Goal: Information Seeking & Learning: Learn about a topic

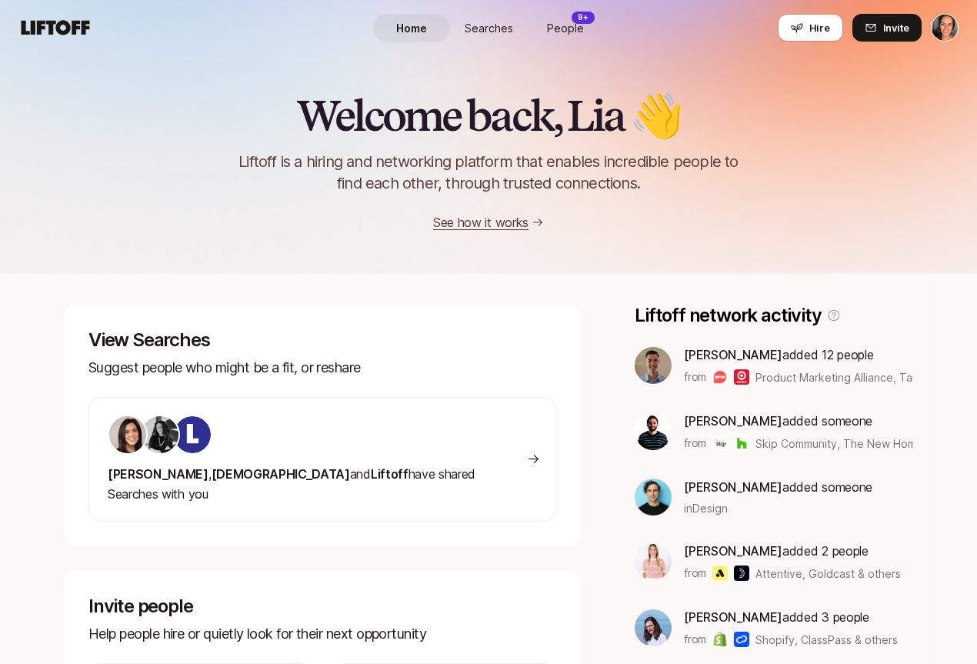
click at [561, 25] on span "People" at bounding box center [565, 28] width 37 height 16
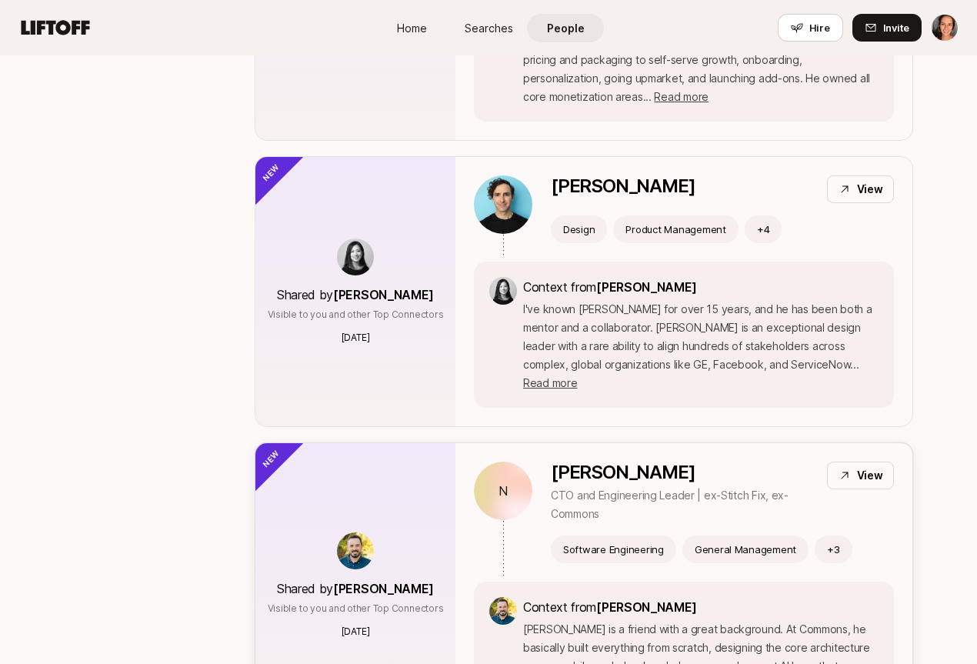
scroll to position [629, 0]
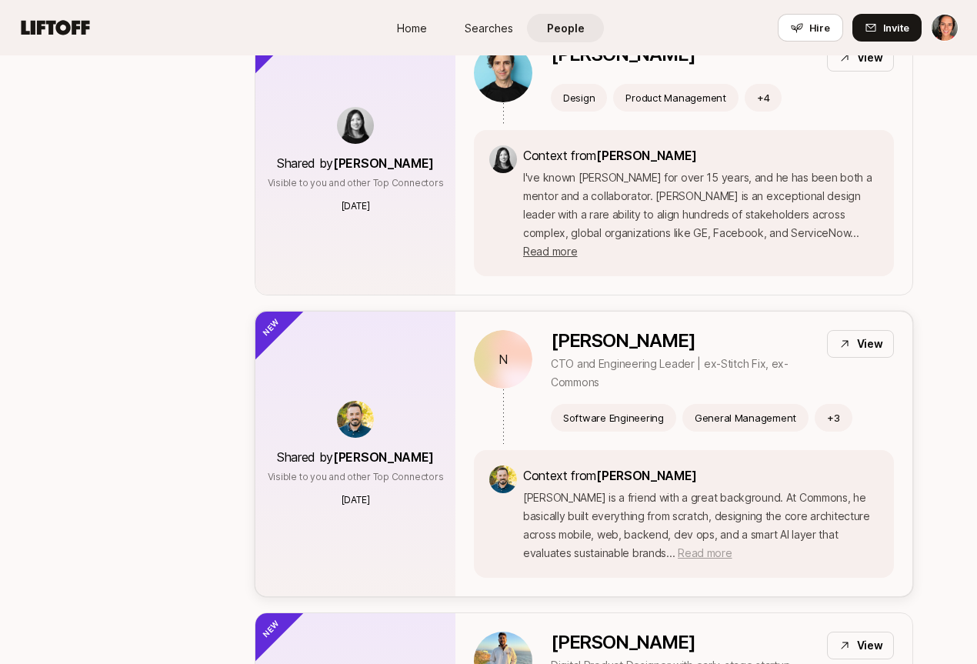
click at [678, 546] on span "Read more" at bounding box center [705, 552] width 54 height 13
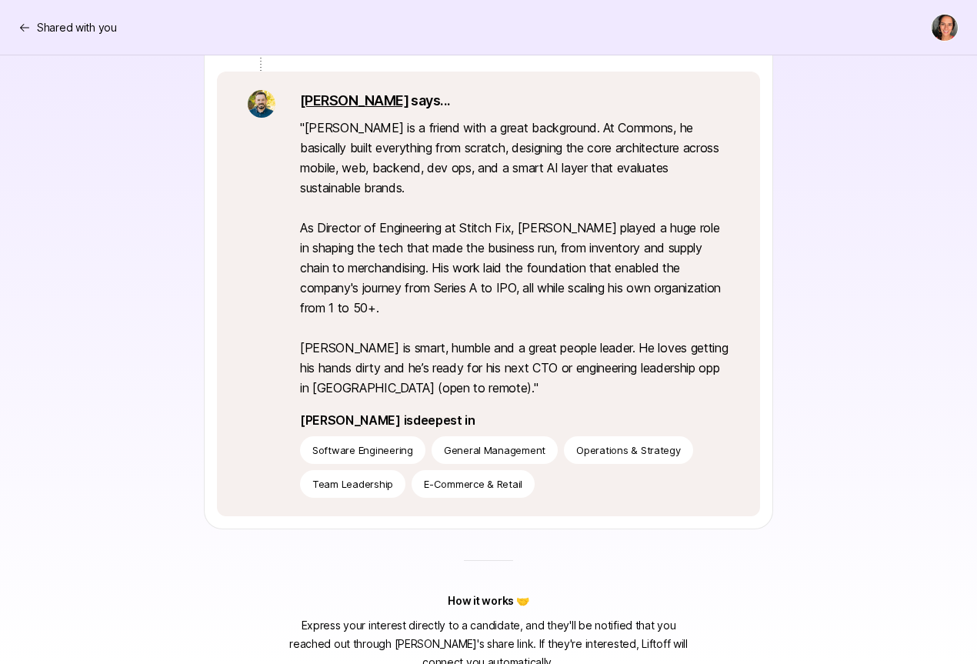
scroll to position [75, 0]
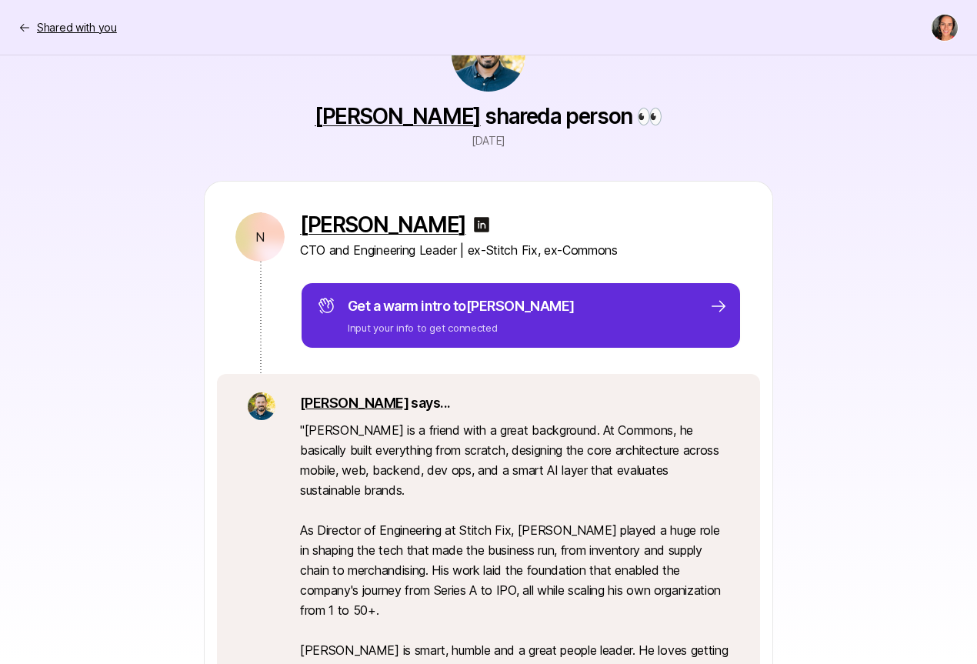
click at [43, 28] on p "Shared with you" at bounding box center [77, 27] width 80 height 18
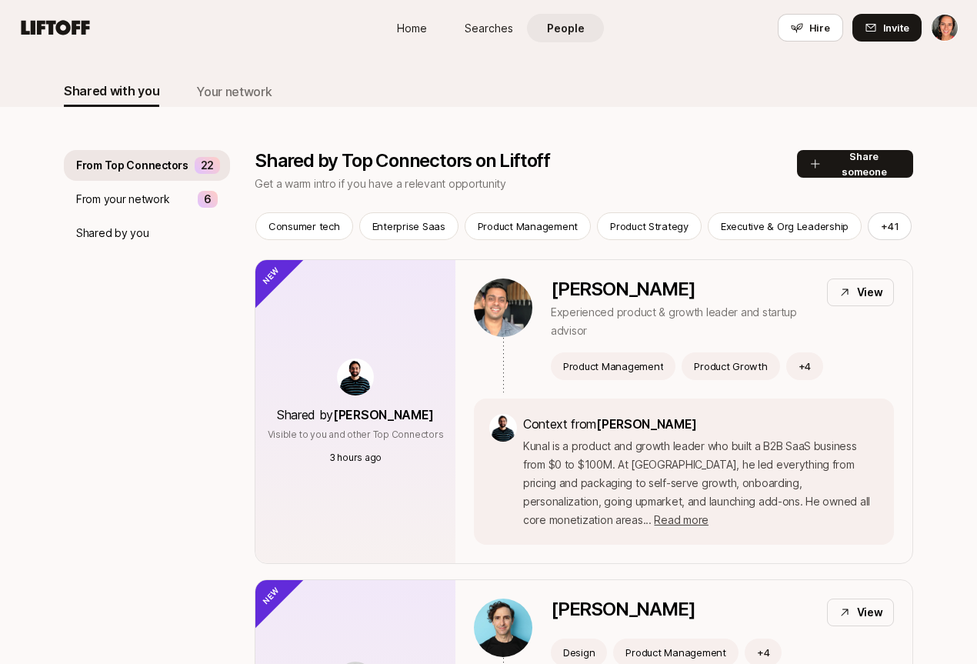
scroll to position [629, 0]
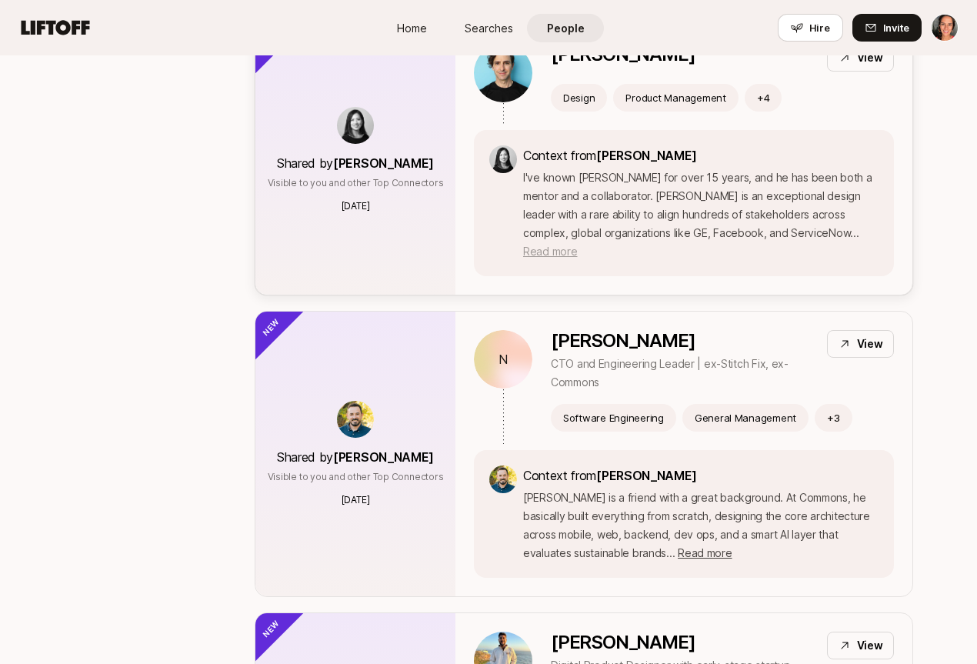
click at [577, 245] on span "Read more" at bounding box center [550, 251] width 54 height 13
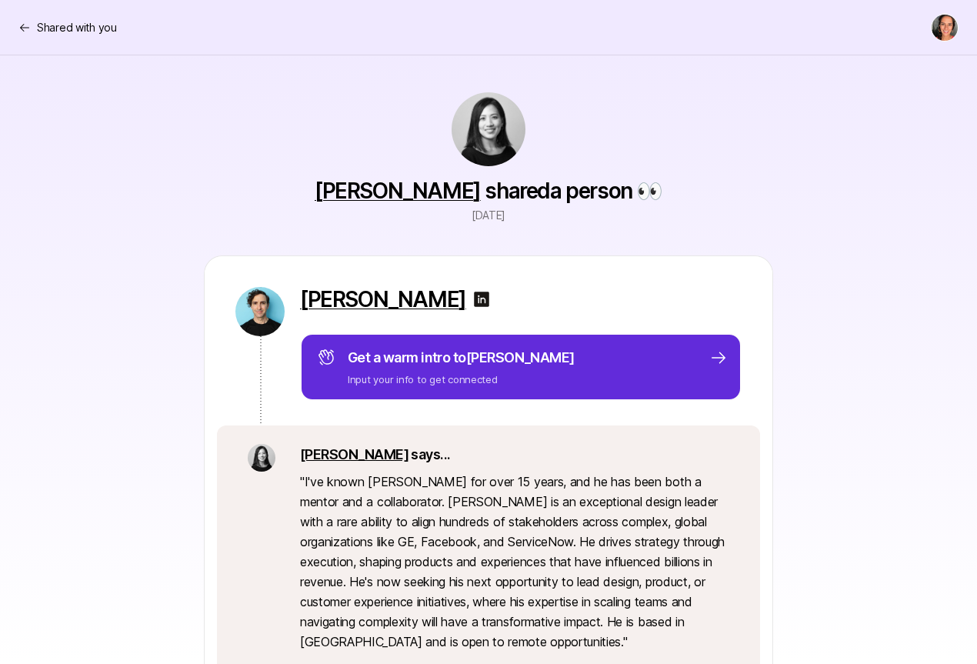
scroll to position [256, 0]
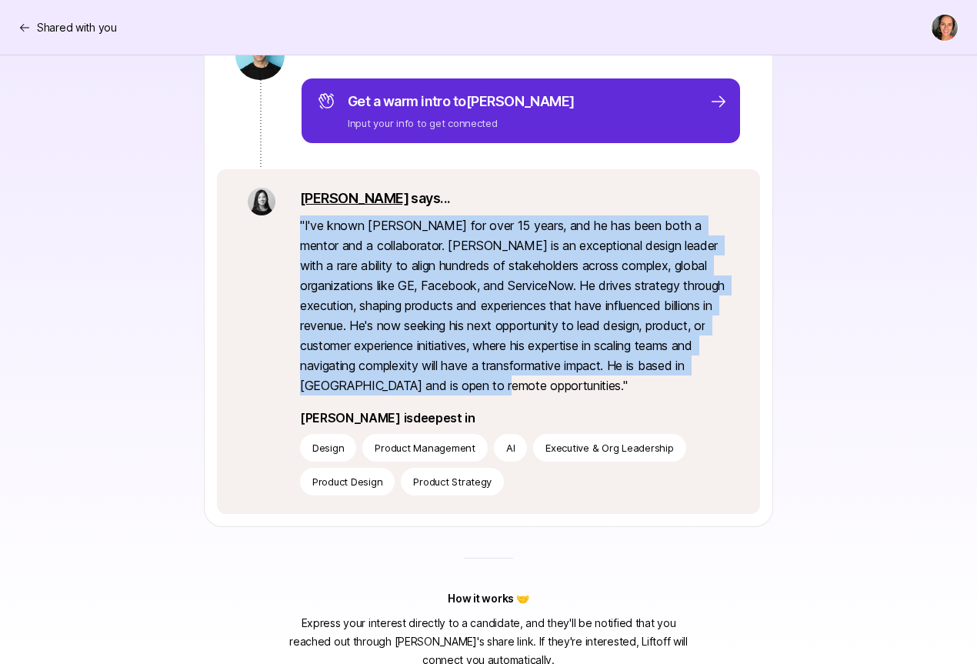
drag, startPoint x: 435, startPoint y: 387, endPoint x: 299, endPoint y: 222, distance: 213.7
click at [299, 222] on div "[PERSON_NAME] says... " I've known [PERSON_NAME] for over 15 years, and he has …" at bounding box center [488, 341] width 543 height 345
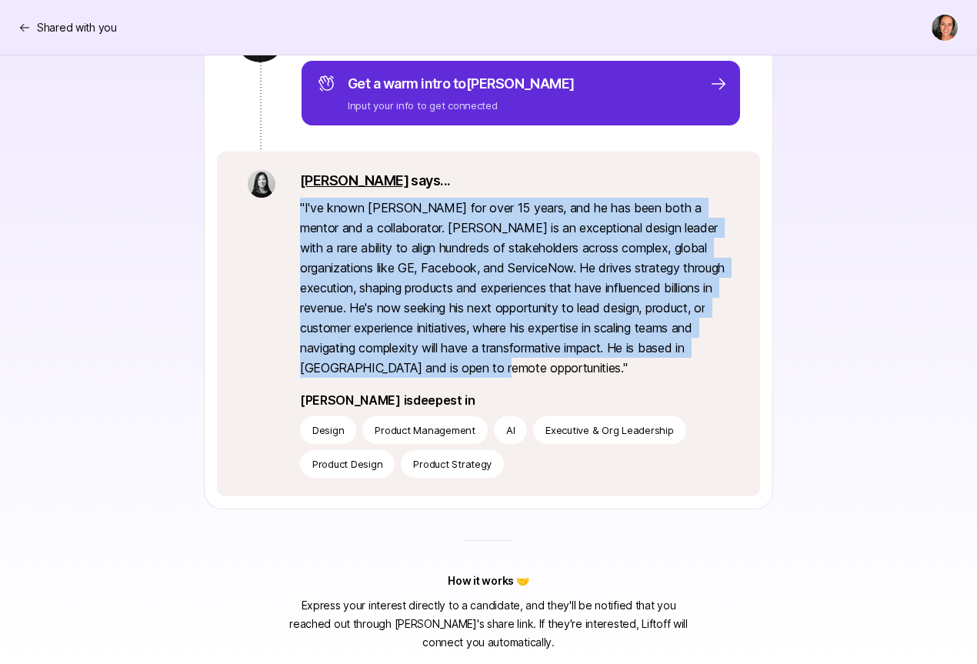
scroll to position [0, 0]
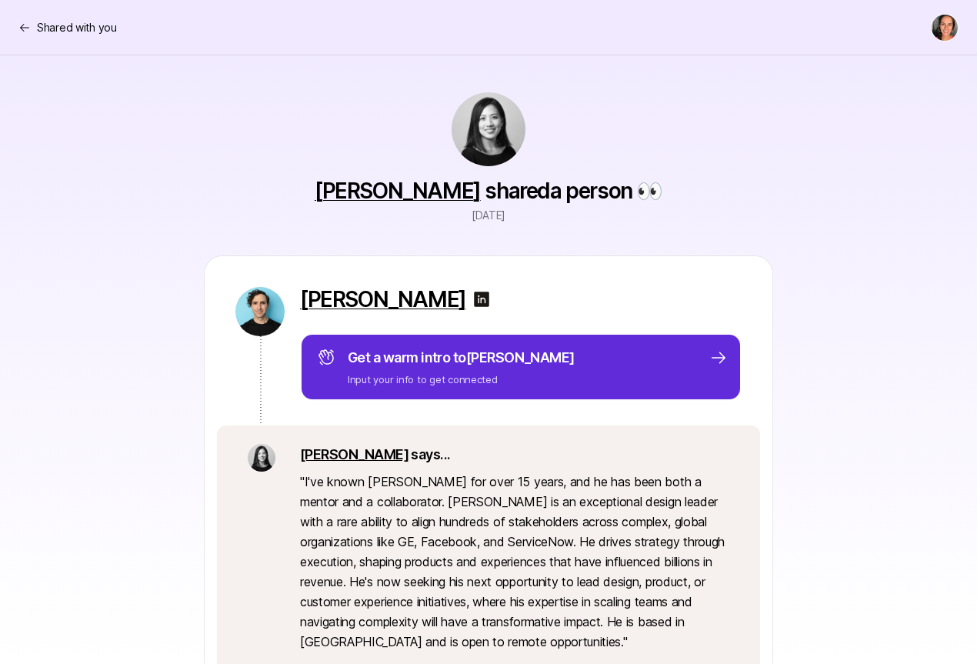
click at [18, 26] on nav "Shared with you" at bounding box center [488, 27] width 977 height 55
click at [45, 27] on p "Shared with you" at bounding box center [77, 27] width 80 height 18
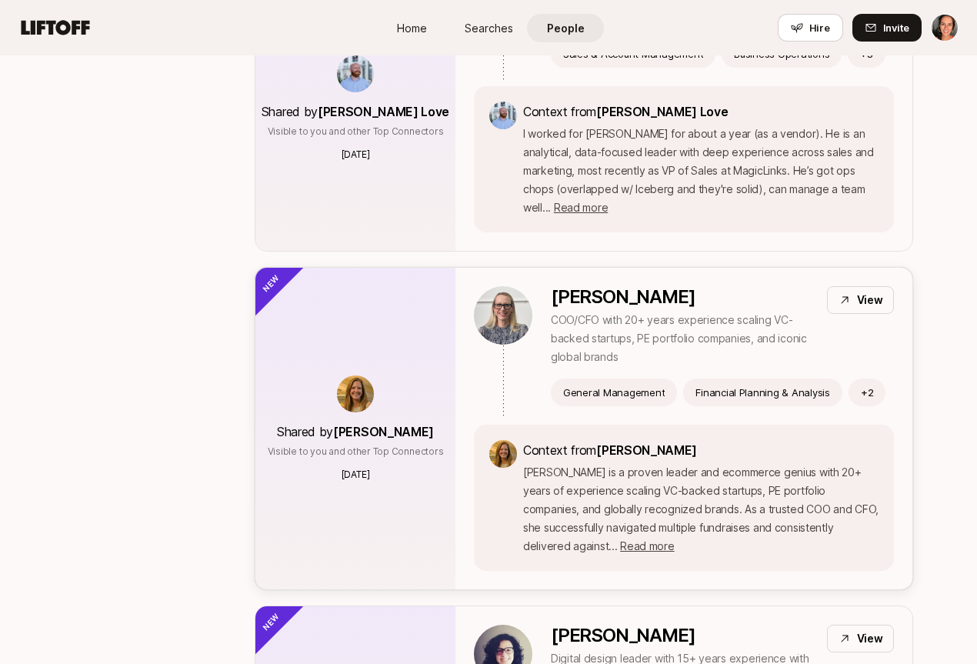
scroll to position [1623, 0]
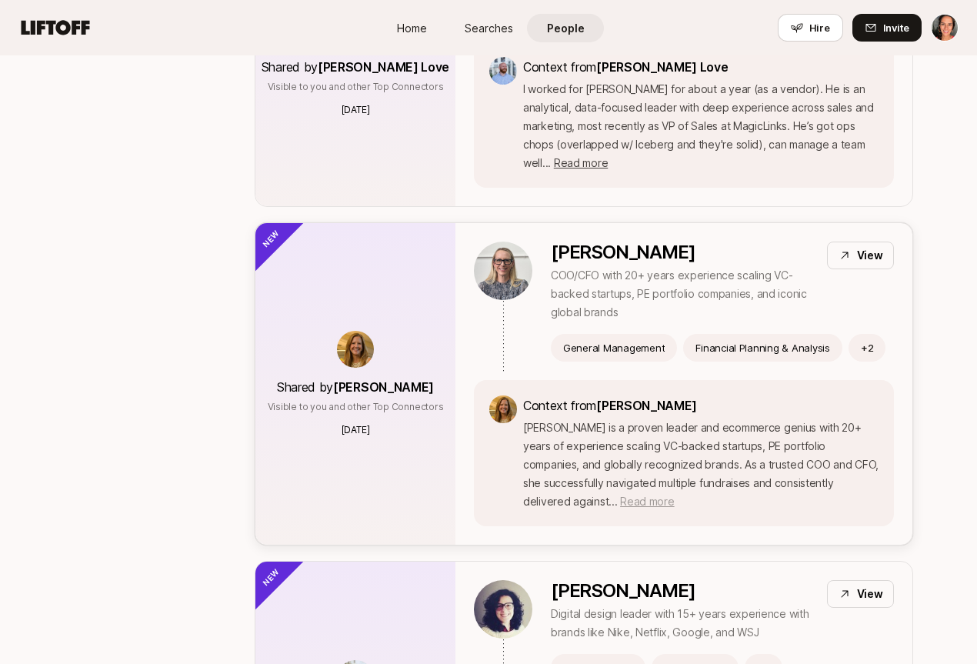
click at [674, 495] on span "Read more" at bounding box center [647, 501] width 54 height 13
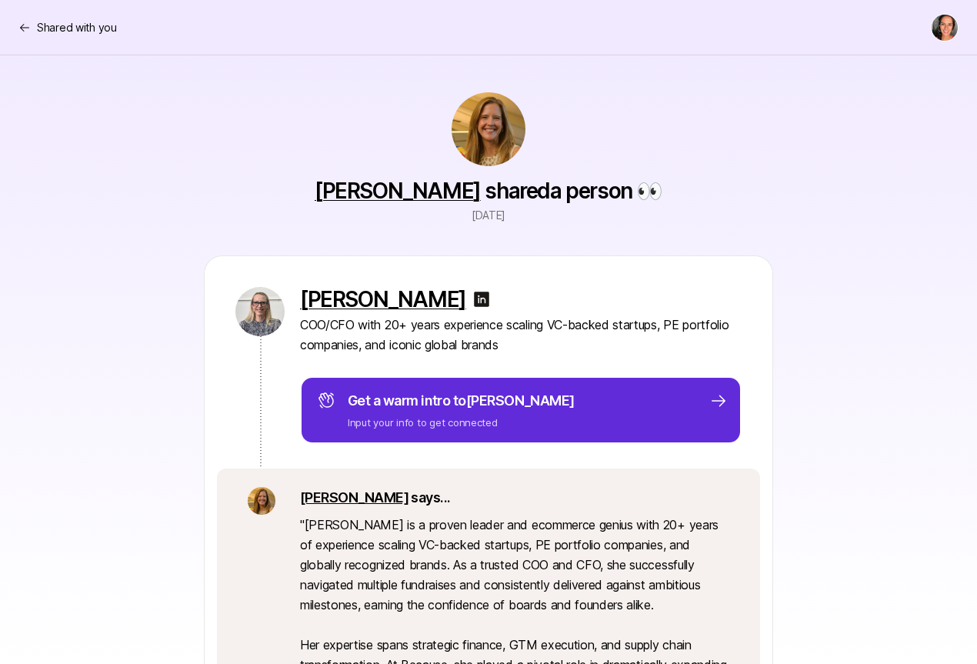
click at [472, 297] on img at bounding box center [481, 299] width 18 height 18
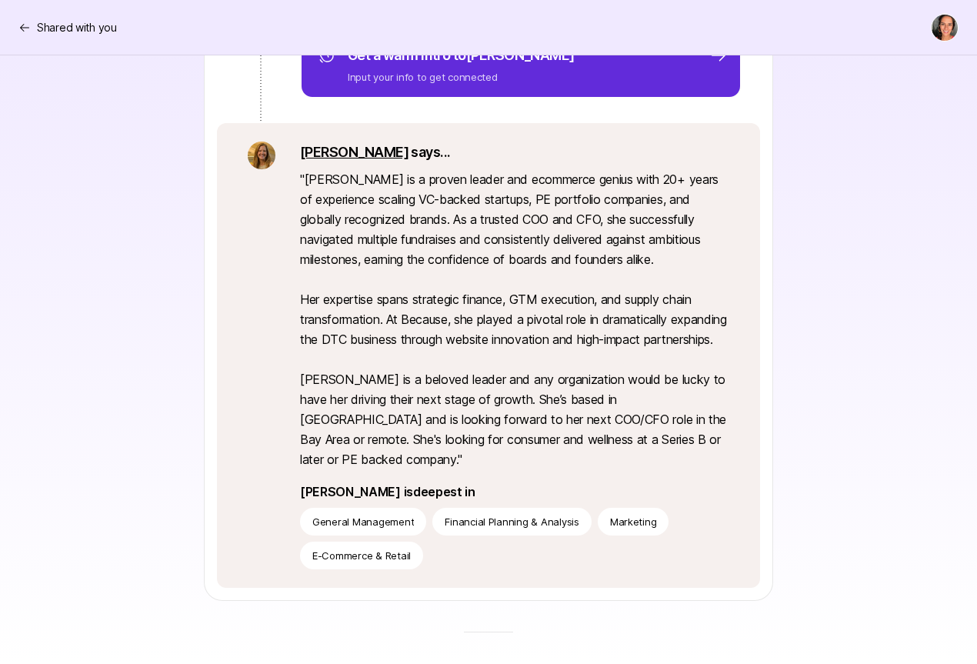
scroll to position [131, 0]
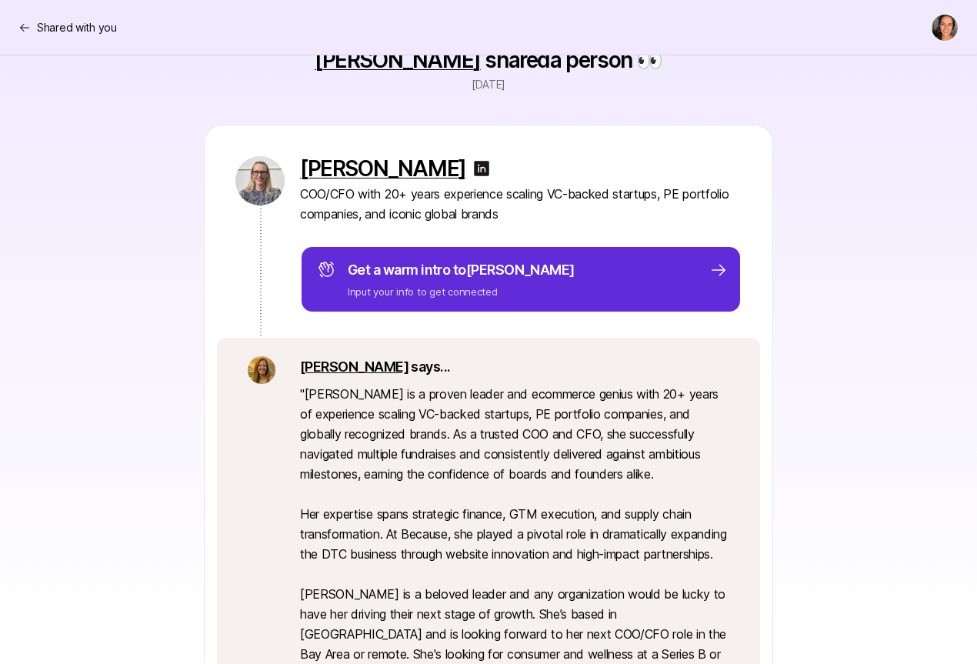
click at [472, 164] on img at bounding box center [481, 168] width 18 height 18
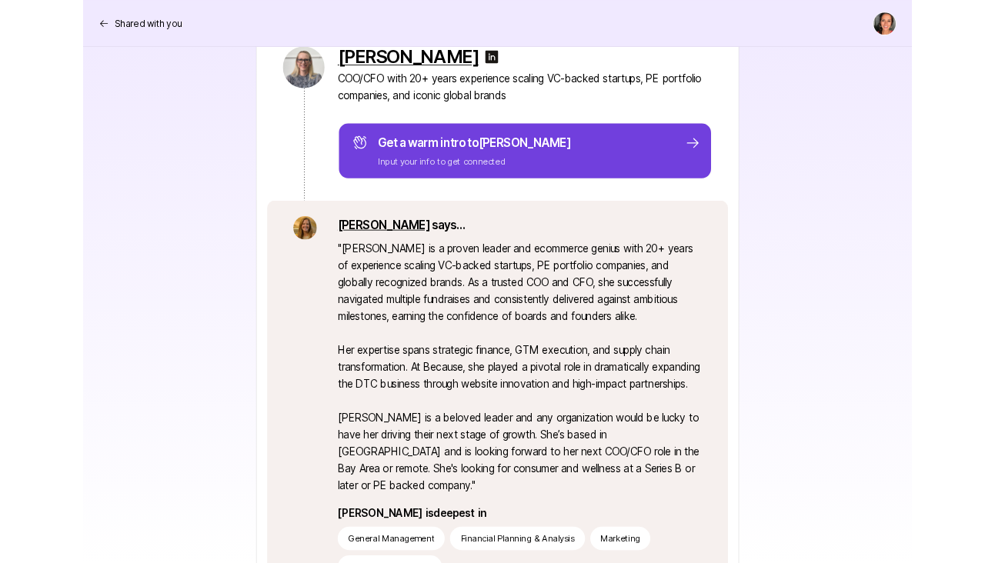
scroll to position [457, 0]
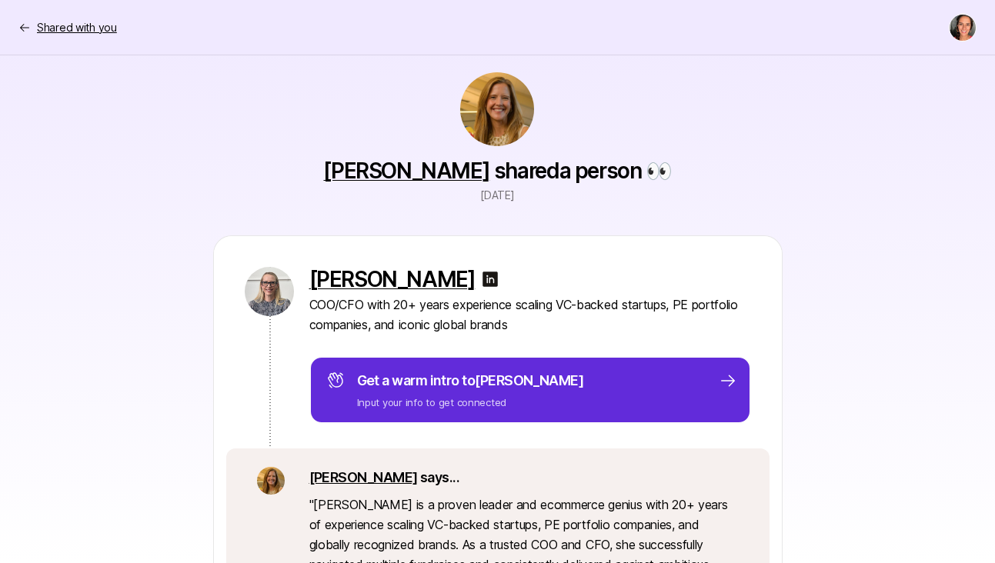
click at [89, 26] on p "Shared with you" at bounding box center [77, 27] width 80 height 18
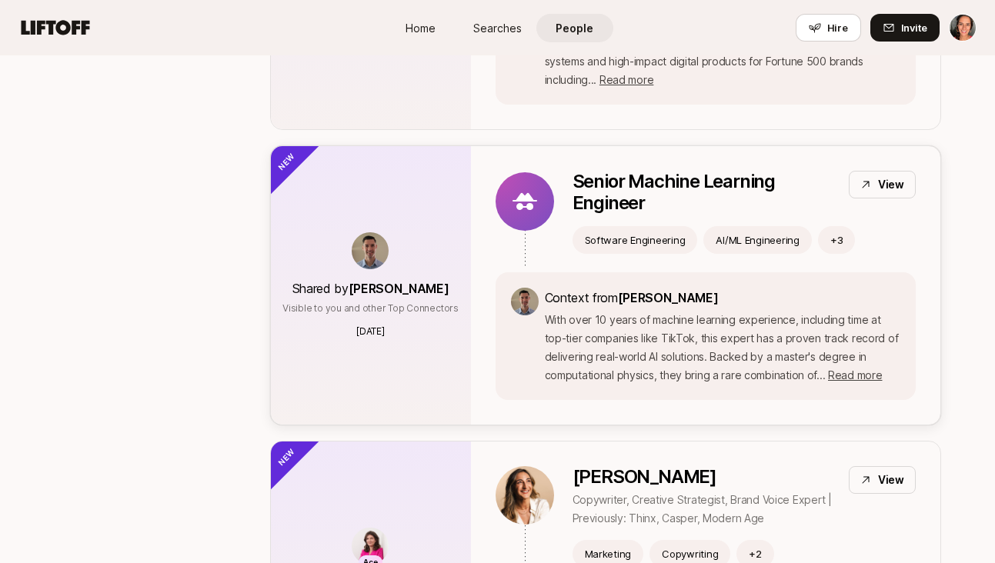
scroll to position [2454, 0]
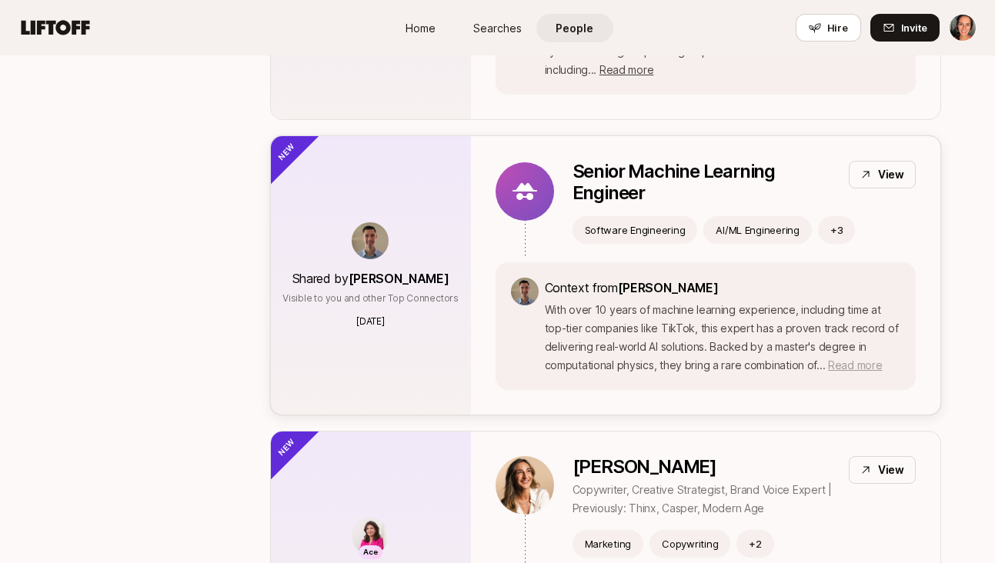
click at [846, 359] on span "Read more" at bounding box center [855, 365] width 54 height 13
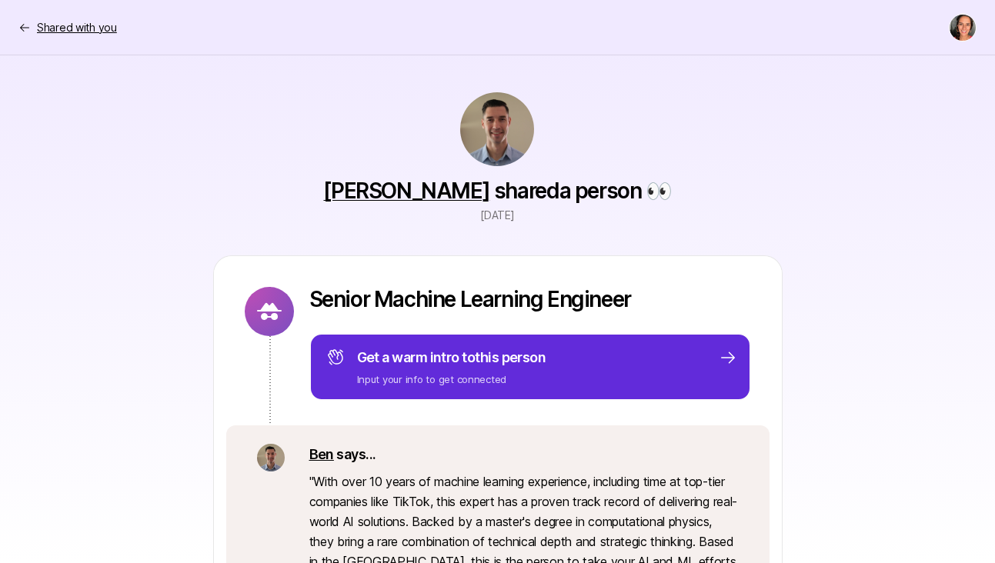
click at [38, 25] on p "Shared with you" at bounding box center [77, 27] width 80 height 18
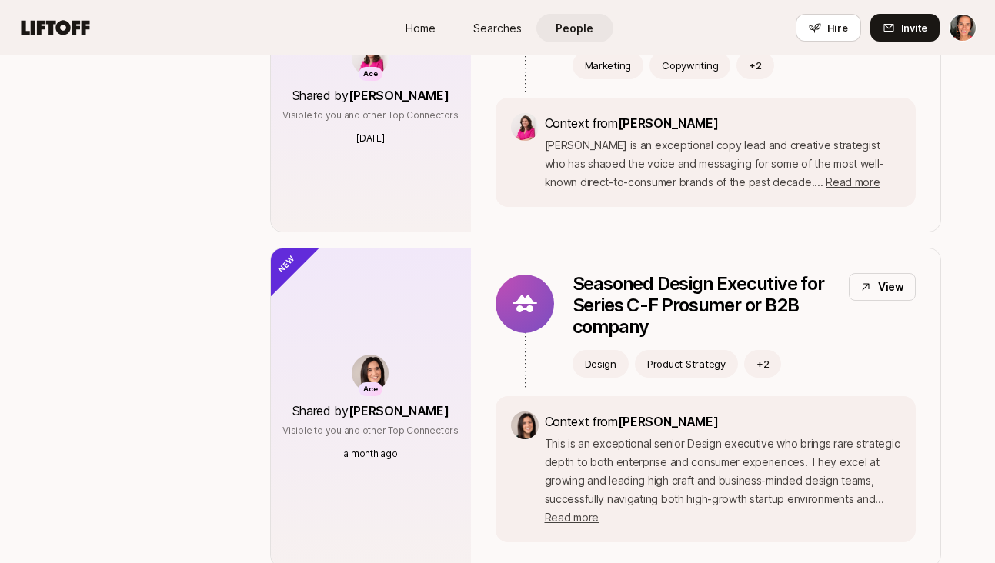
scroll to position [2991, 0]
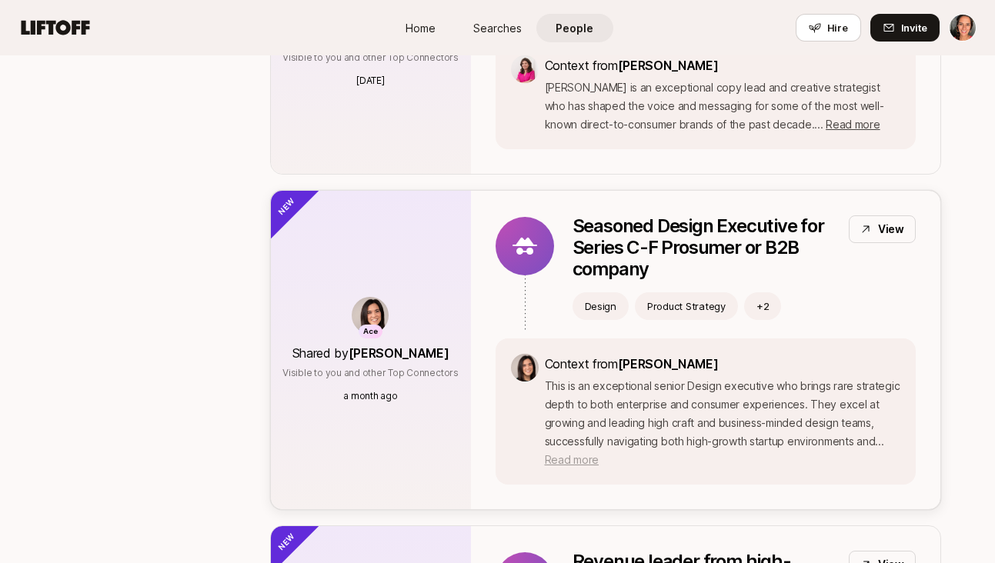
click at [557, 453] on span "Read more" at bounding box center [572, 459] width 54 height 13
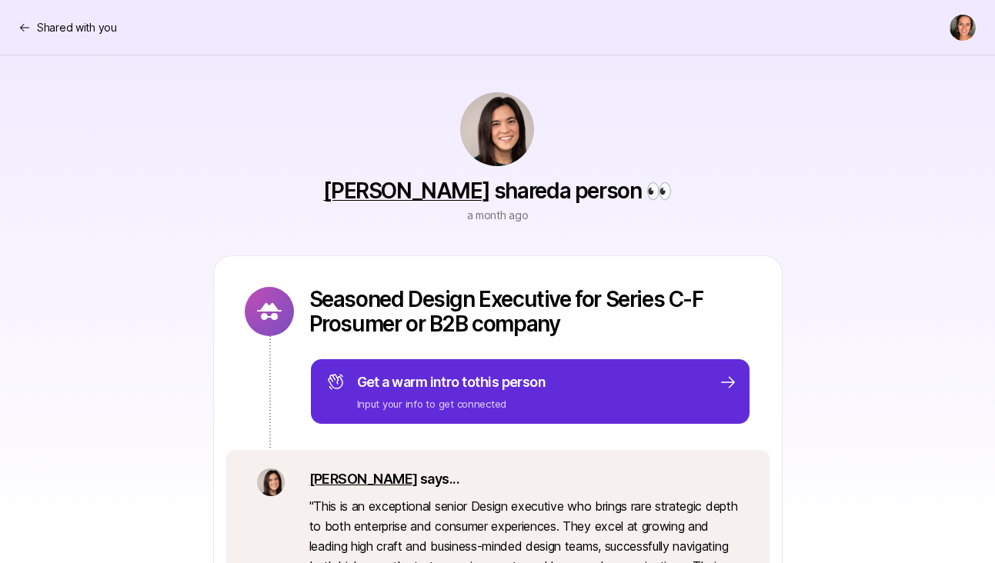
scroll to position [269, 0]
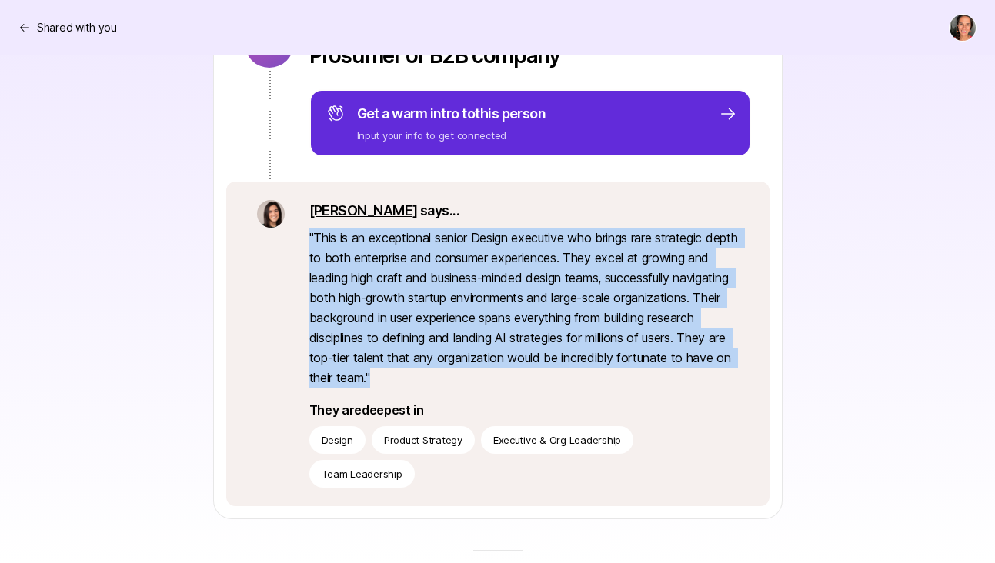
drag, startPoint x: 495, startPoint y: 377, endPoint x: 309, endPoint y: 235, distance: 234.4
click at [309, 235] on p "" This is an exceptional senior Design executive who brings rare strategic dept…" at bounding box center [523, 308] width 429 height 160
copy p "" This is an exceptional senior Design executive who brings rare strategic dept…"
click at [505, 282] on p "" This is an exceptional senior Design executive who brings rare strategic dept…" at bounding box center [523, 308] width 429 height 160
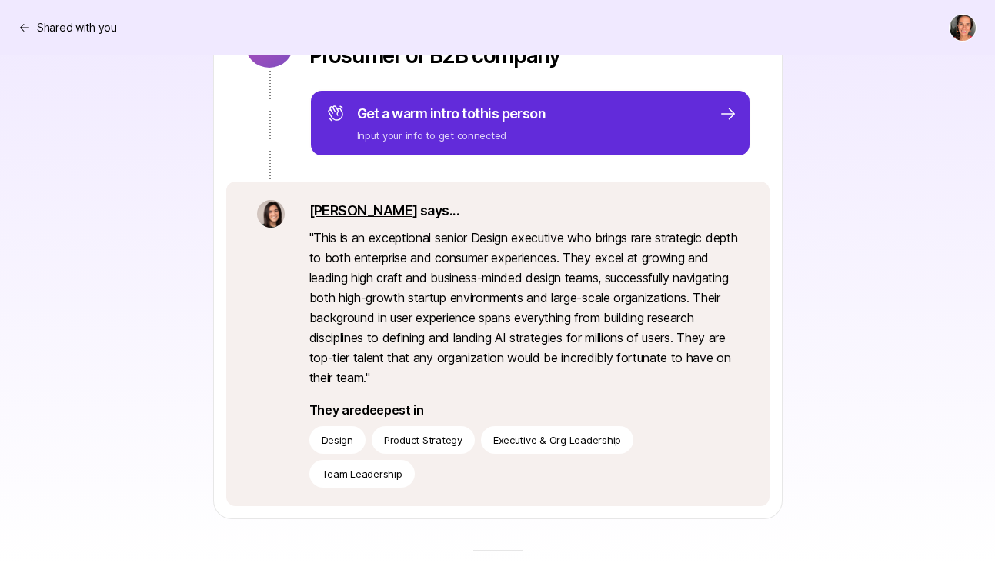
scroll to position [345, 0]
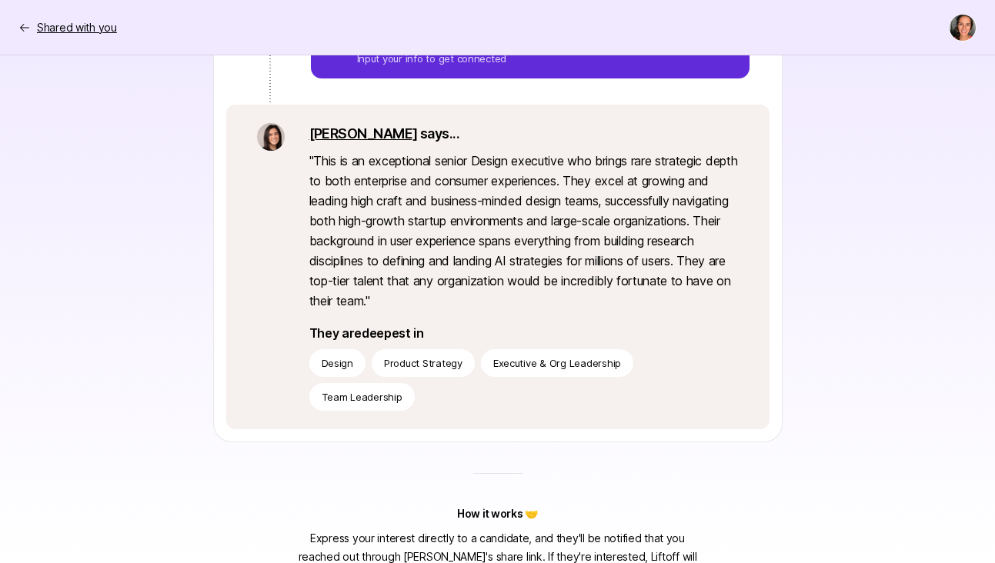
click at [25, 25] on icon at bounding box center [24, 28] width 12 height 12
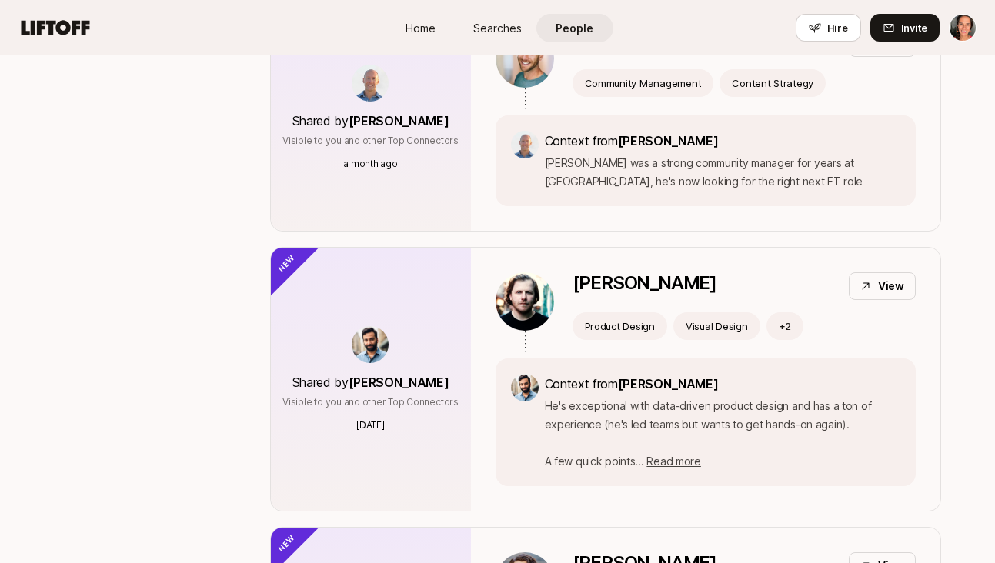
scroll to position [3899, 0]
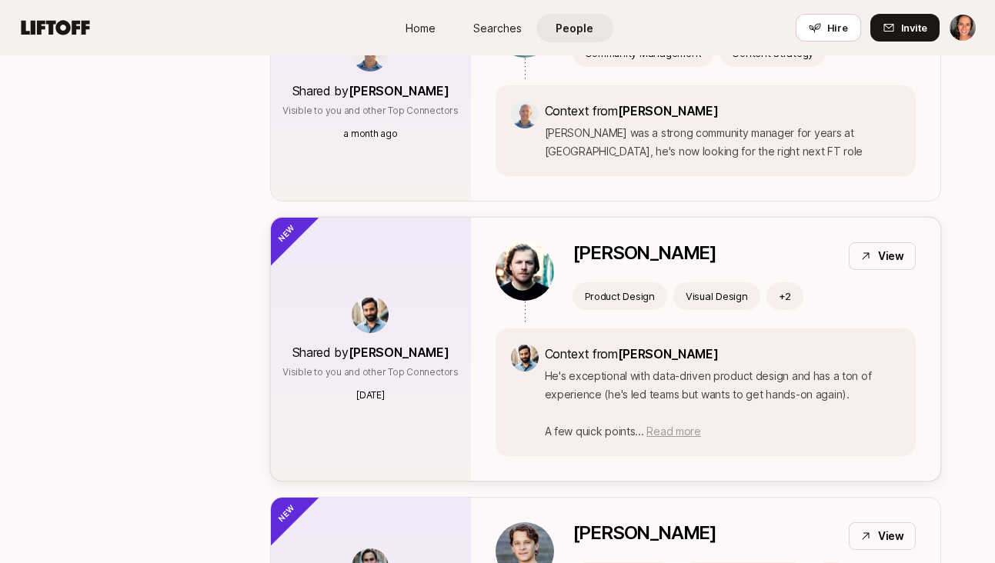
click at [670, 425] on span "Read more" at bounding box center [673, 431] width 54 height 13
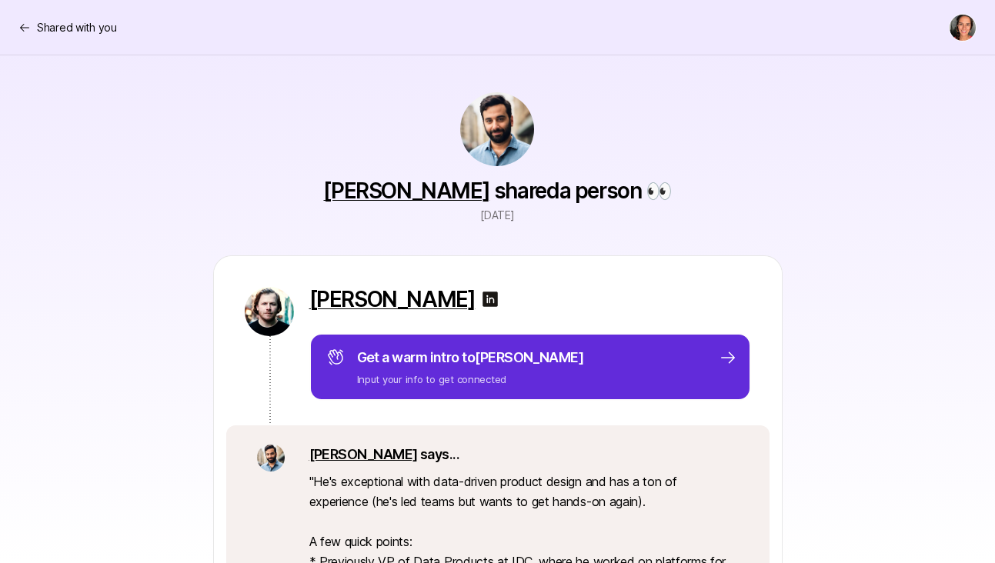
scroll to position [271, 0]
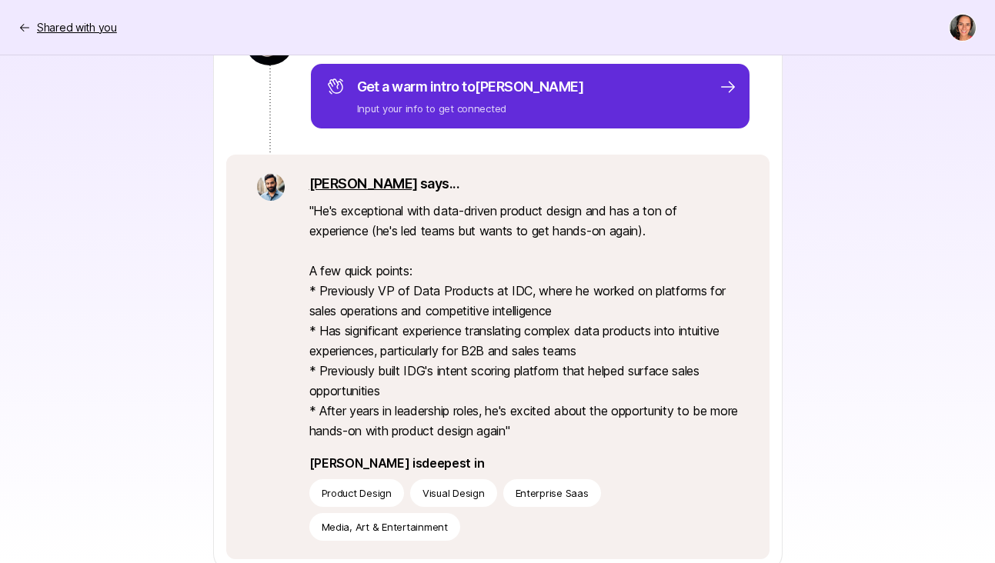
click at [24, 28] on icon at bounding box center [24, 28] width 12 height 12
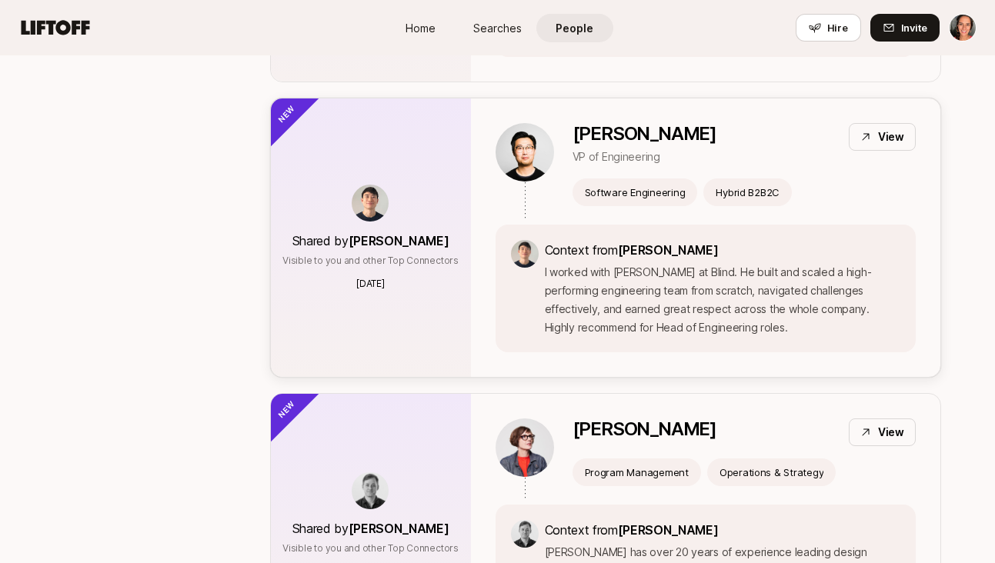
scroll to position [5807, 0]
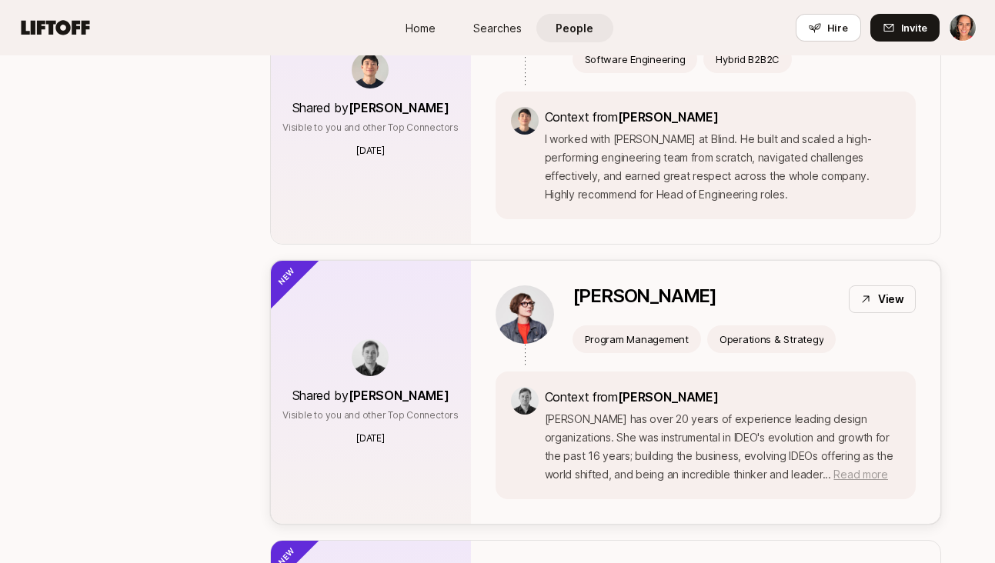
click at [833, 468] on span "Read more" at bounding box center [860, 474] width 54 height 13
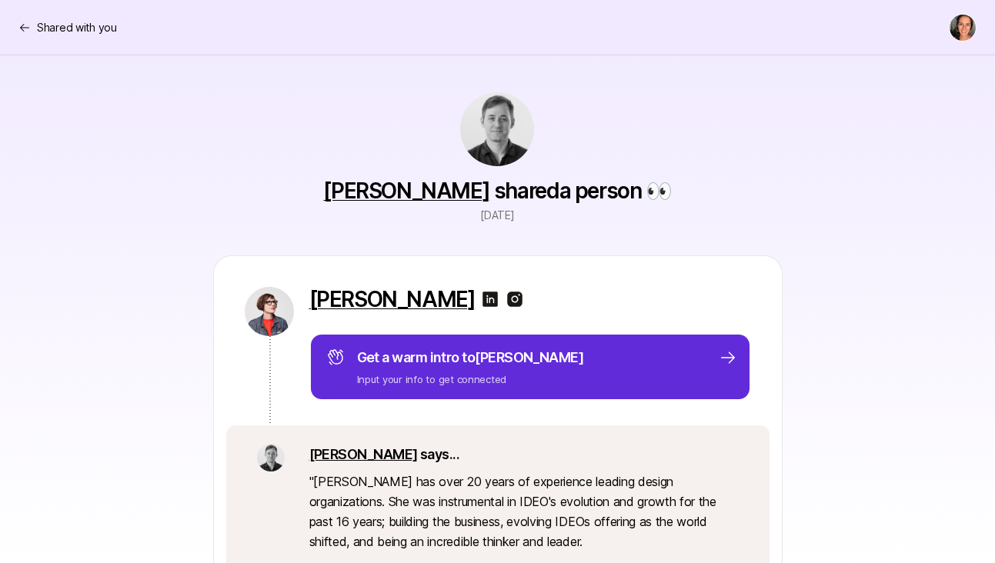
scroll to position [239, 0]
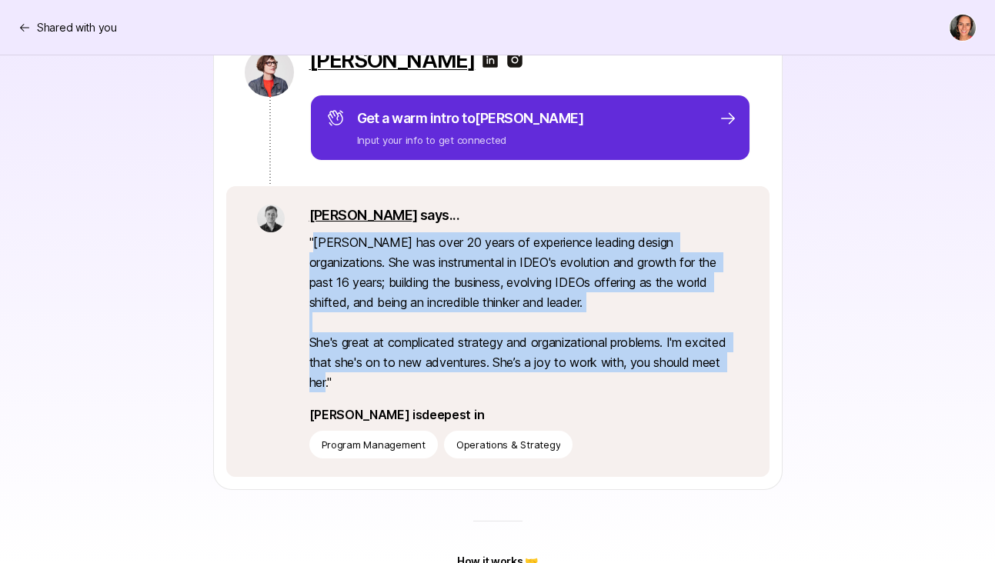
drag, startPoint x: 314, startPoint y: 245, endPoint x: 326, endPoint y: 384, distance: 139.8
click at [326, 384] on p "" [PERSON_NAME] has over 20 years of experience leading design organizations. S…" at bounding box center [523, 312] width 429 height 160
copy p "[PERSON_NAME] has over 20 years of experience leading design organizations. She…"
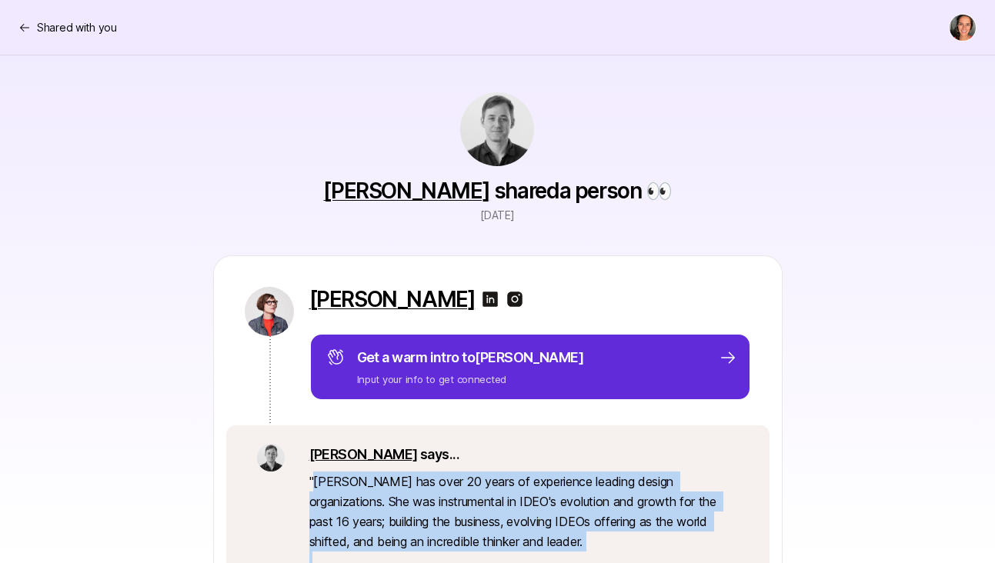
click at [484, 299] on img at bounding box center [490, 299] width 18 height 18
